Goal: Task Accomplishment & Management: Manage account settings

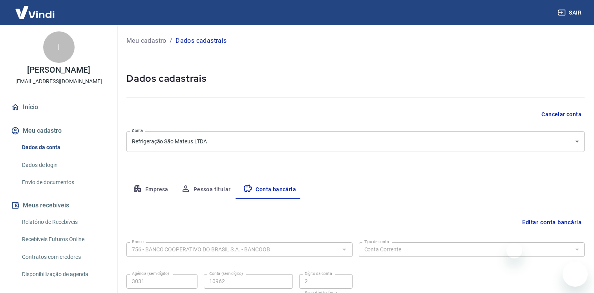
select select "1"
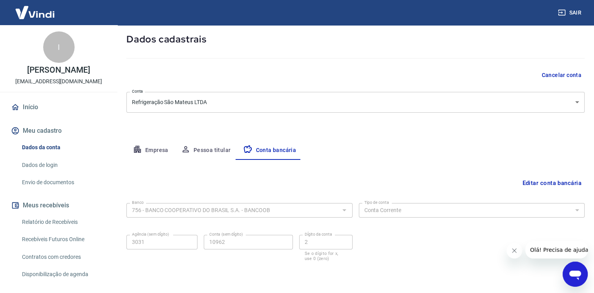
scroll to position [44, 0]
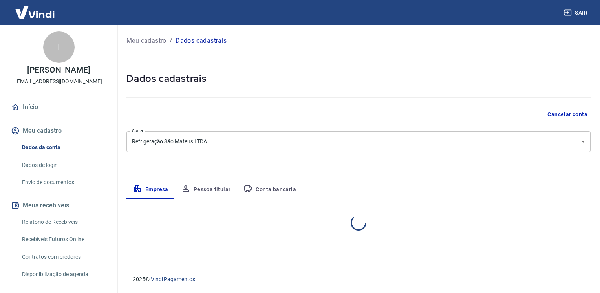
select select "PR"
select select "business"
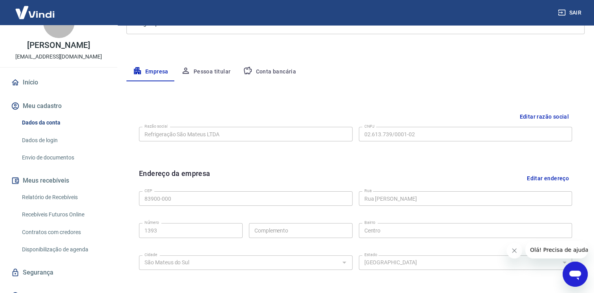
scroll to position [44, 0]
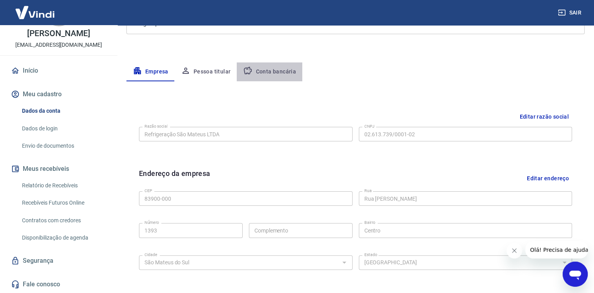
click at [275, 79] on button "Conta bancária" at bounding box center [270, 71] width 66 height 19
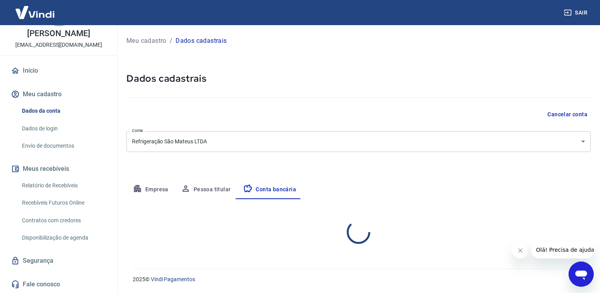
select select "1"
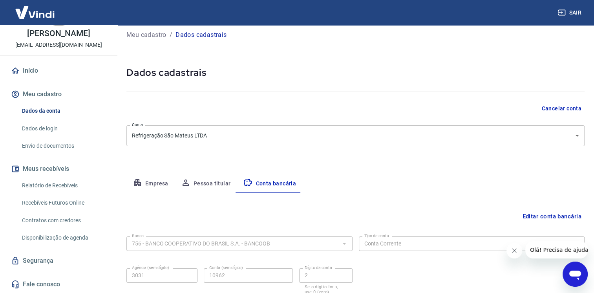
scroll to position [39, 0]
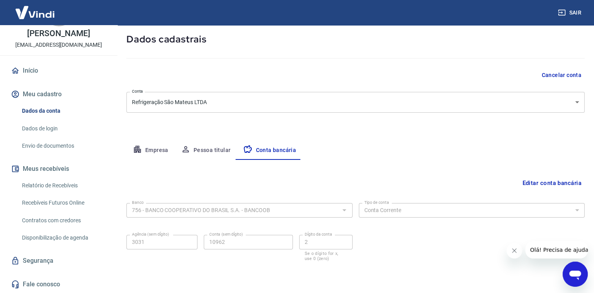
click at [58, 148] on link "Envio de documentos" at bounding box center [63, 146] width 89 height 16
